Goal: Information Seeking & Learning: Learn about a topic

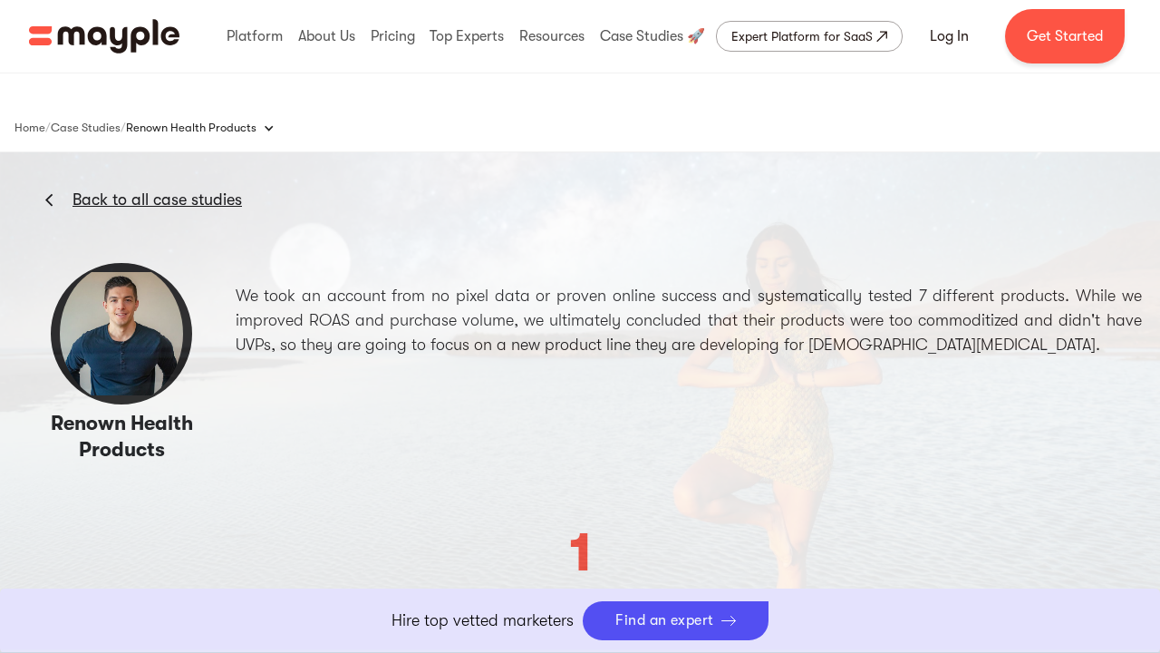
scroll to position [3019, 0]
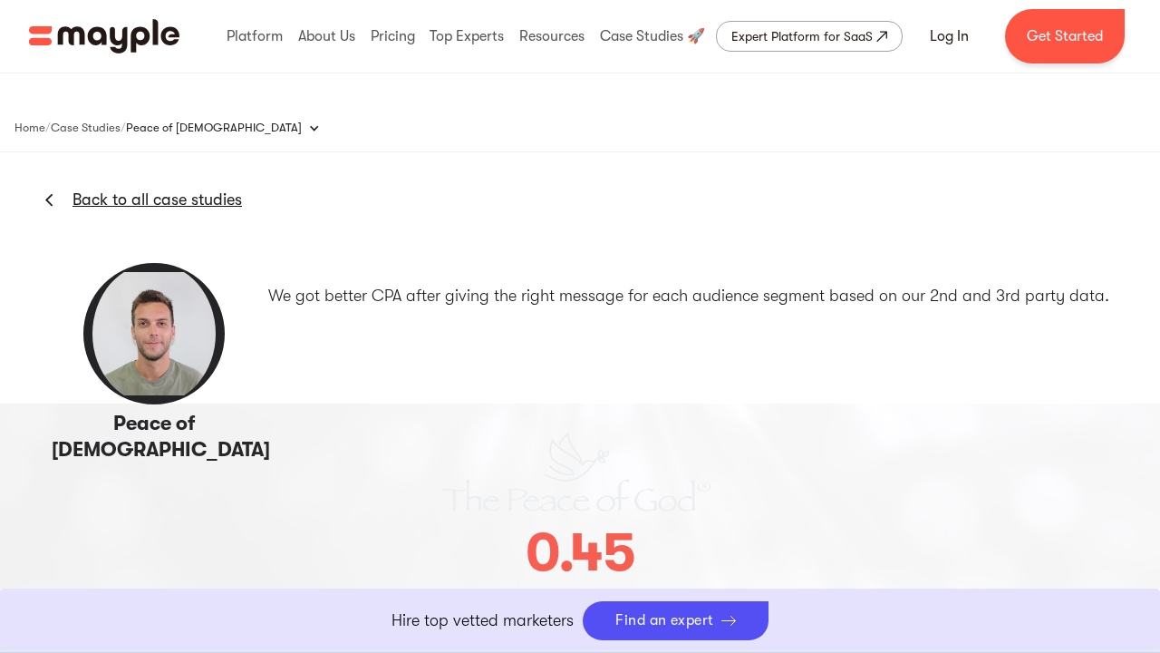
scroll to position [2970, 0]
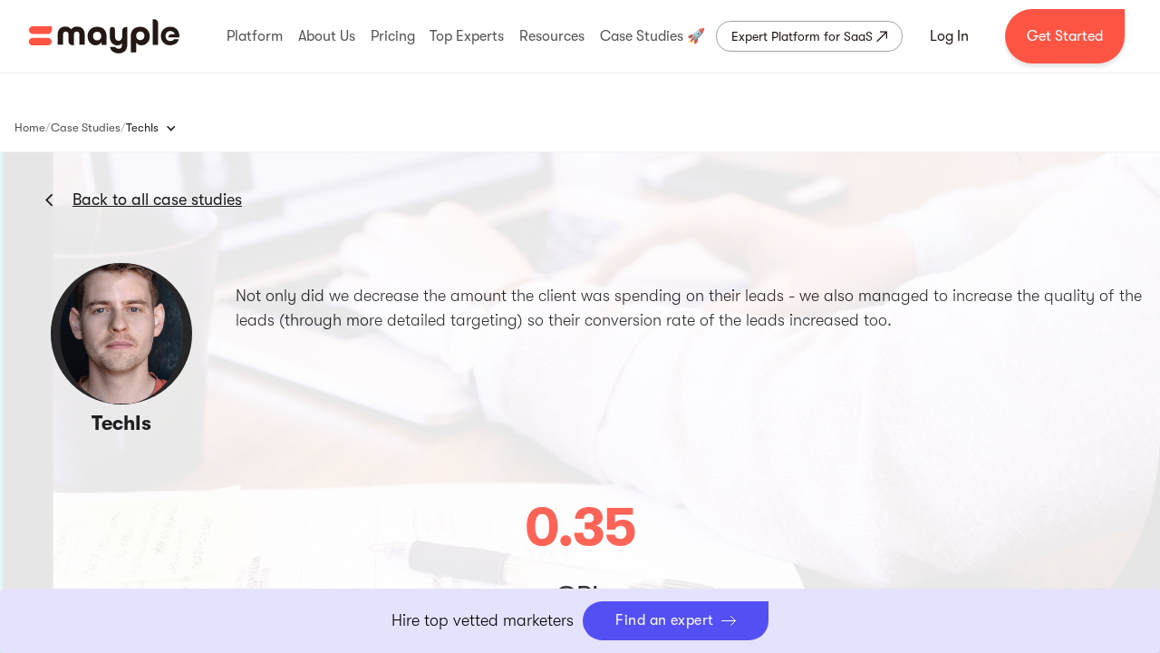
scroll to position [2995, 0]
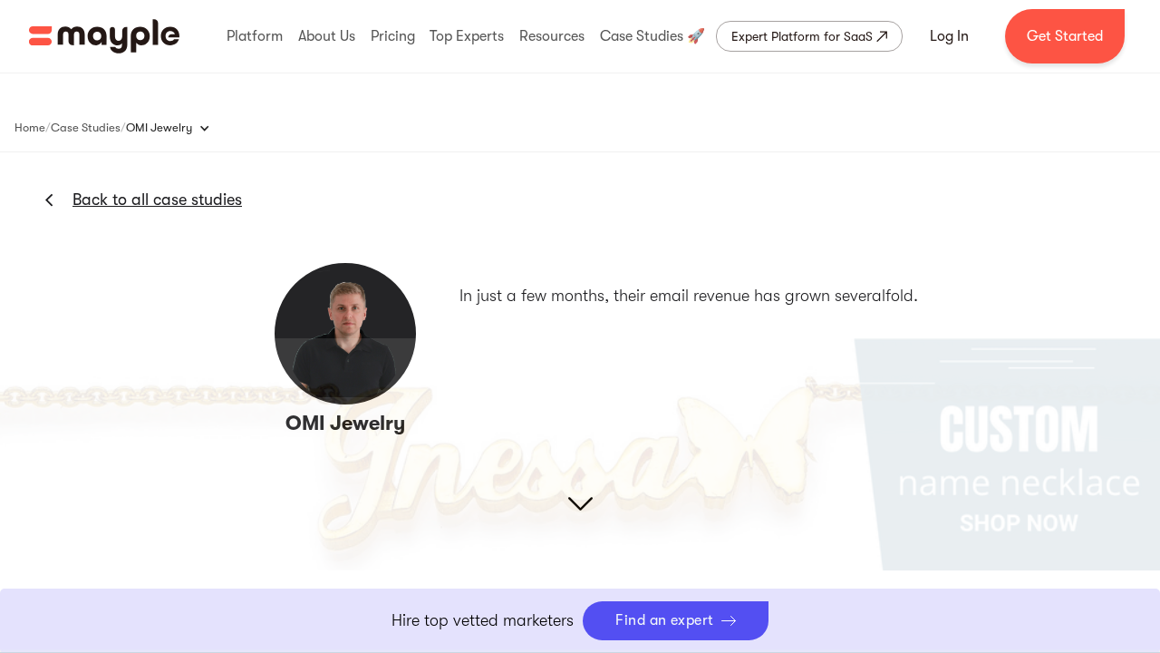
scroll to position [2803, 0]
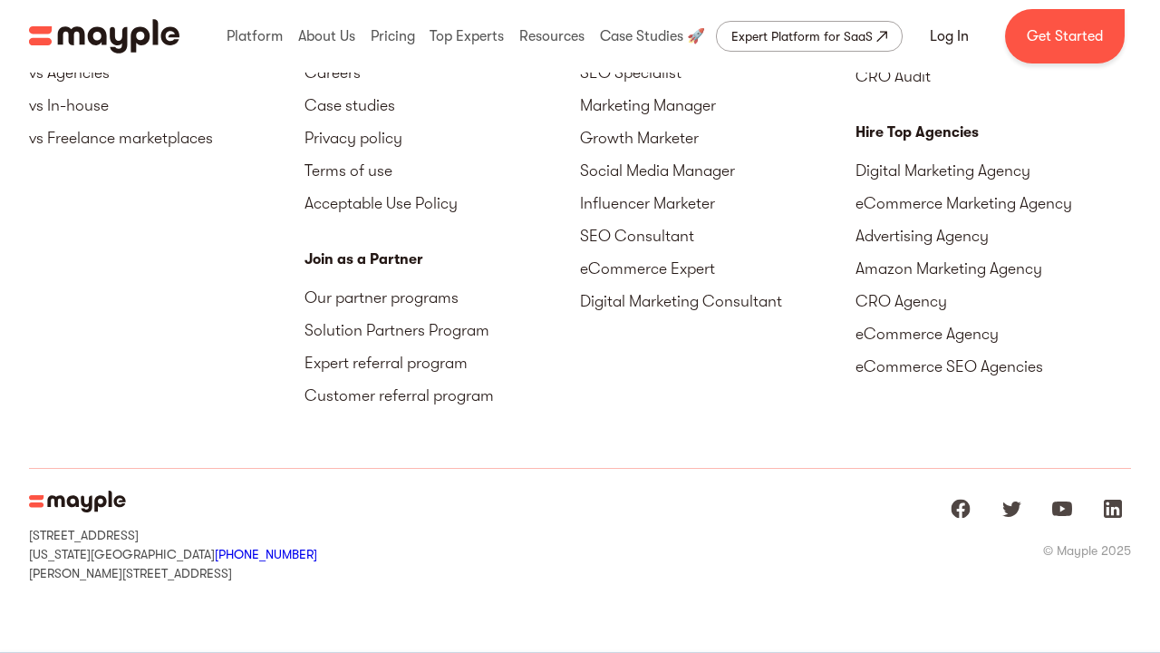
scroll to position [7, 0]
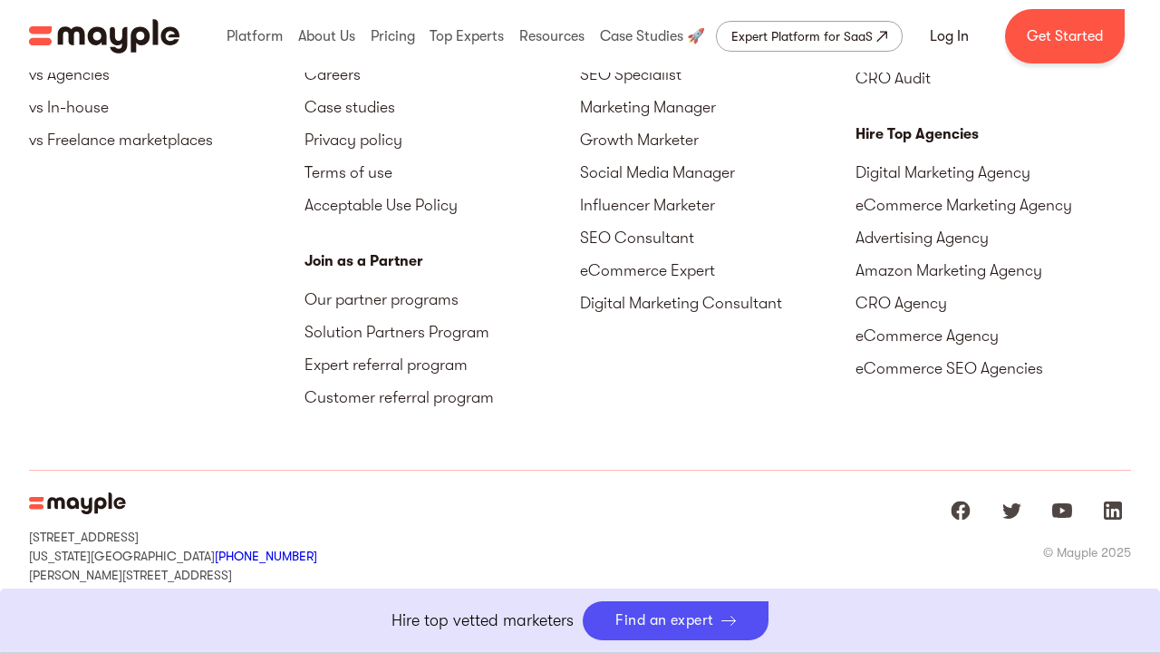
scroll to position [5661, 0]
